Goal: Information Seeking & Learning: Check status

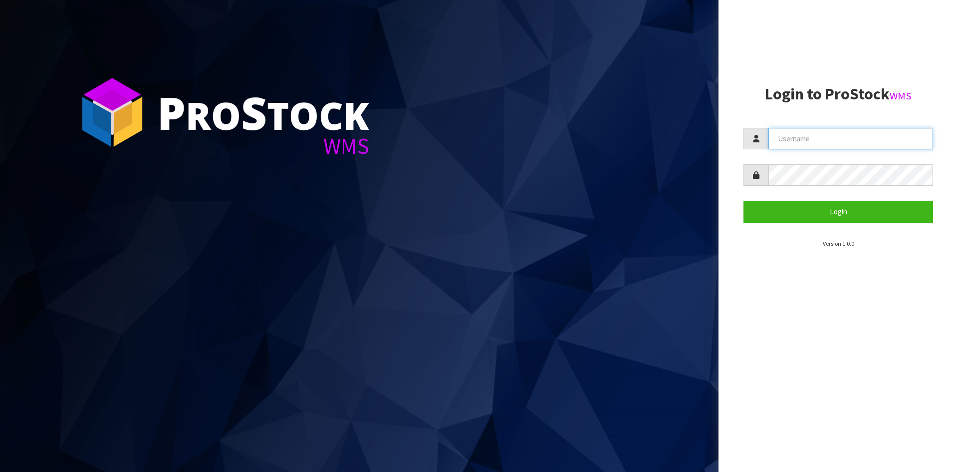
type input "STOREMASTA"
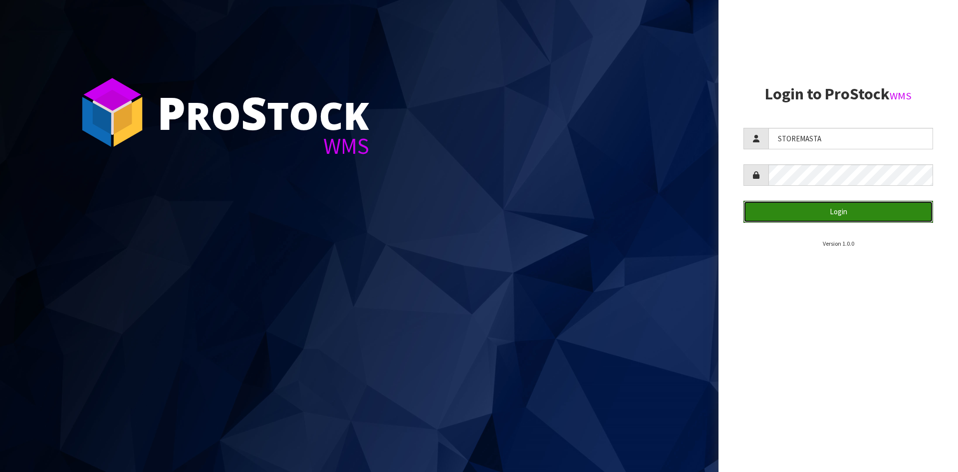
click at [758, 212] on button "Login" at bounding box center [838, 211] width 190 height 21
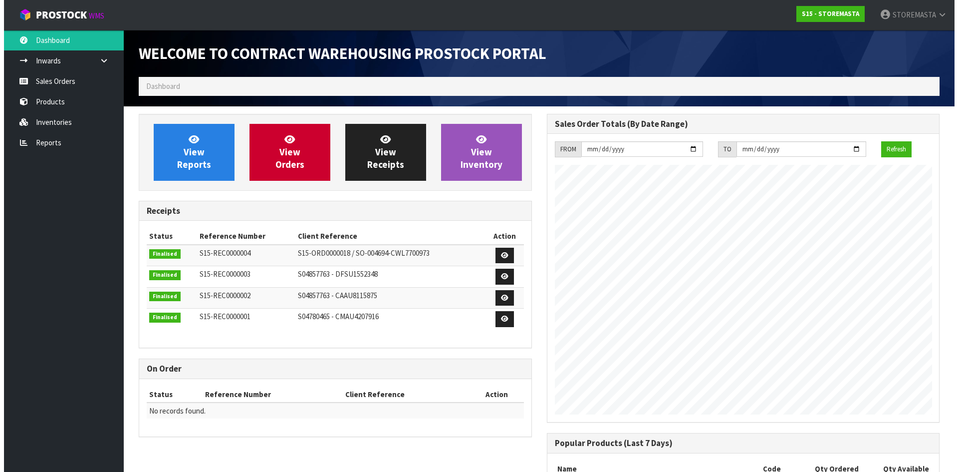
scroll to position [408, 408]
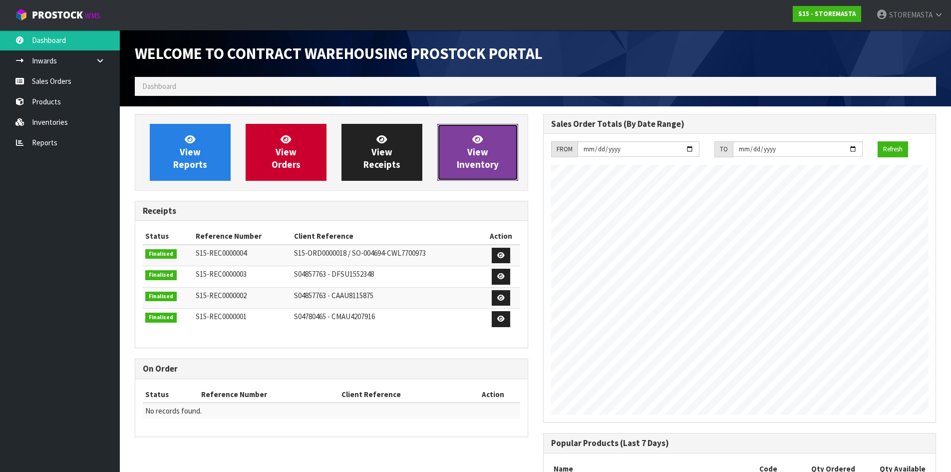
click at [455, 148] on link "View Inventory" at bounding box center [477, 152] width 81 height 57
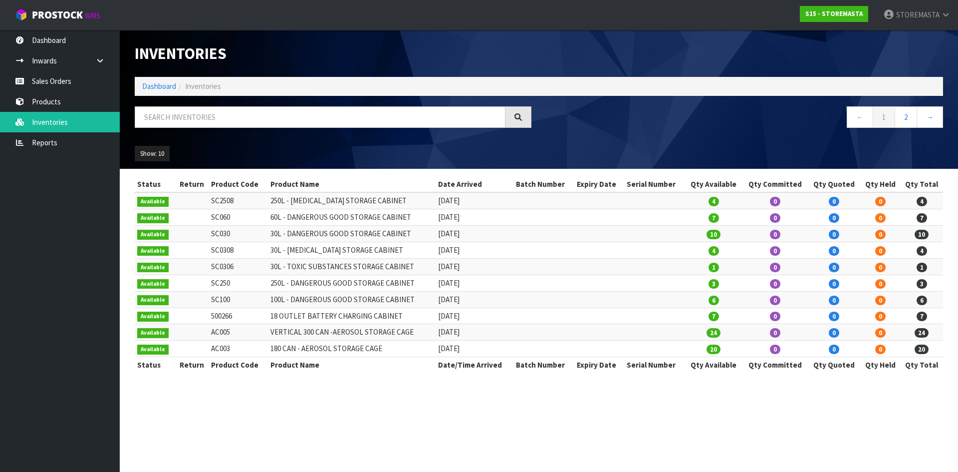
click at [262, 304] on td "SC100" at bounding box center [238, 299] width 59 height 16
drag, startPoint x: 259, startPoint y: 280, endPoint x: 465, endPoint y: 279, distance: 205.6
click at [465, 279] on tr "Available SC250 250L - DANGEROUS GOOD STORAGE CABINET [DATE] 3 0 0 0 3" at bounding box center [539, 282] width 808 height 16
drag, startPoint x: 561, startPoint y: 239, endPoint x: 531, endPoint y: 154, distance: 90.0
click at [531, 154] on div "Show: 10 5 10 25 50 All Show Stock" at bounding box center [538, 153] width 823 height 31
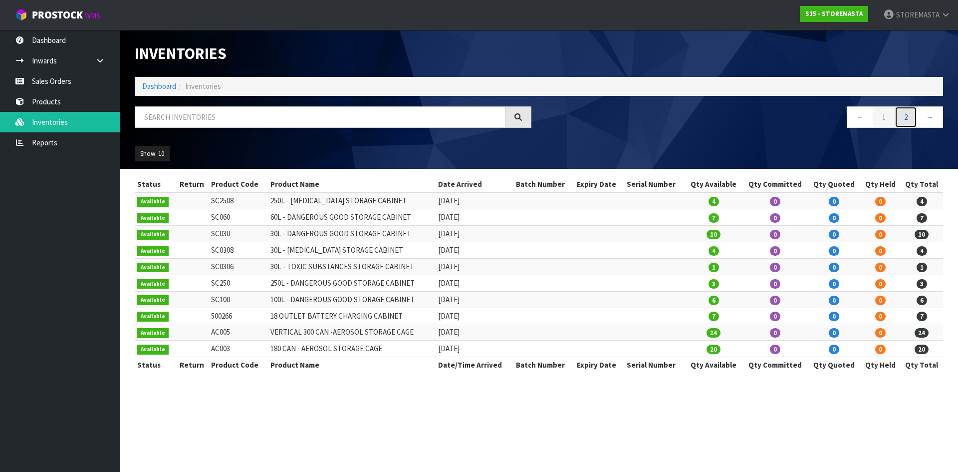
click at [913, 115] on link "2" at bounding box center [906, 116] width 22 height 21
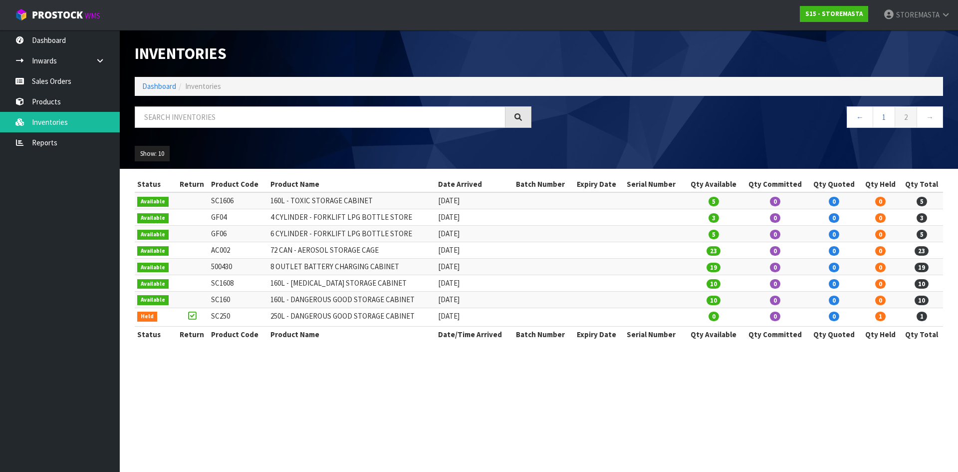
drag, startPoint x: 259, startPoint y: 317, endPoint x: 383, endPoint y: 323, distance: 123.9
click at [383, 323] on tr "Held SC250 250L - DANGEROUS GOOD STORAGE CABINET [DATE] 0 0 0 1 1" at bounding box center [539, 316] width 808 height 18
click at [411, 320] on td "250L - DANGEROUS GOOD STORAGE CABINET" at bounding box center [352, 316] width 168 height 18
